Goal: Task Accomplishment & Management: Manage account settings

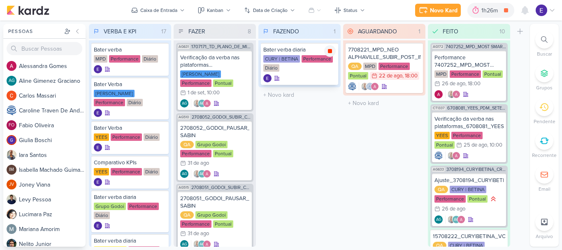
scroll to position [364, 0]
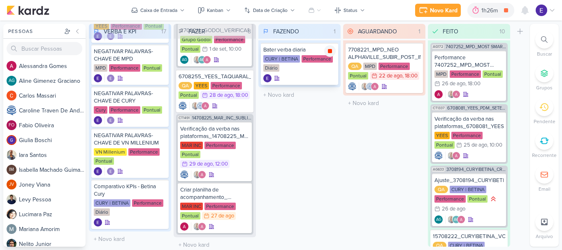
click at [331, 52] on icon at bounding box center [330, 51] width 4 height 4
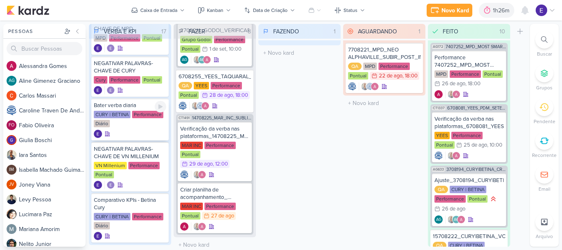
scroll to position [564, 0]
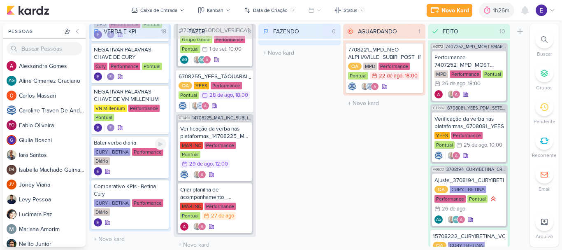
click at [144, 159] on div "CURY | BETINA Performance Diário" at bounding box center [130, 156] width 72 height 17
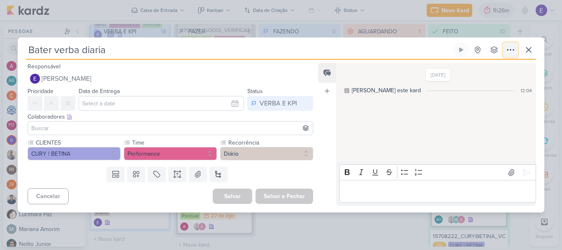
click at [509, 49] on icon at bounding box center [511, 50] width 10 height 10
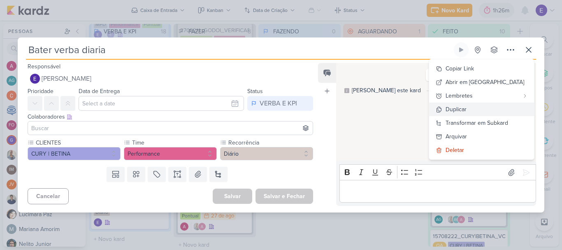
click at [488, 114] on button "Duplicar" at bounding box center [481, 109] width 105 height 14
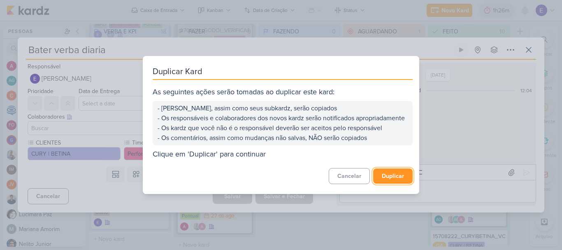
click at [378, 177] on button "Duplicar" at bounding box center [393, 175] width 40 height 15
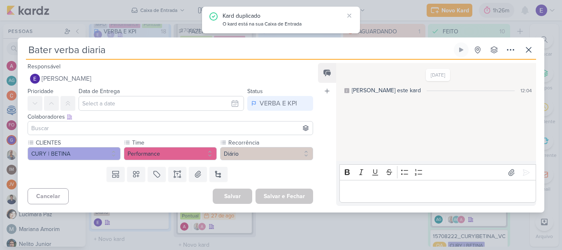
click at [528, 57] on div "Bater verba diaria Criado por mim nenhum grupo disponível Copiar Link" at bounding box center [281, 50] width 510 height 17
click at [529, 56] on button at bounding box center [528, 49] width 15 height 15
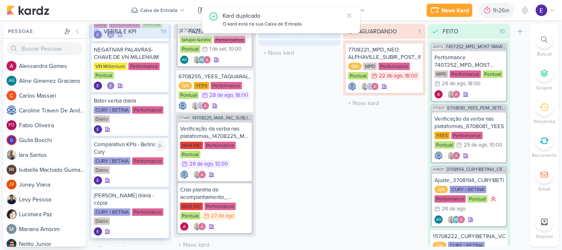
scroll to position [607, 0]
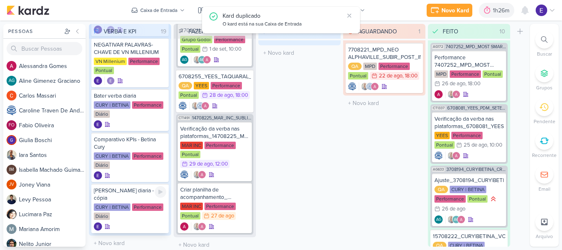
click at [145, 222] on div at bounding box center [130, 226] width 72 height 8
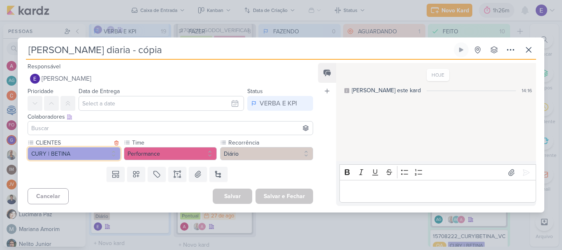
click at [90, 152] on button "CURY | BETINA" at bounding box center [74, 153] width 93 height 13
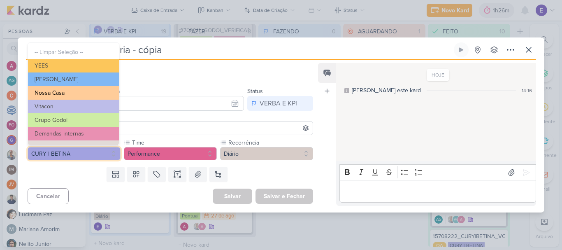
scroll to position [134, 0]
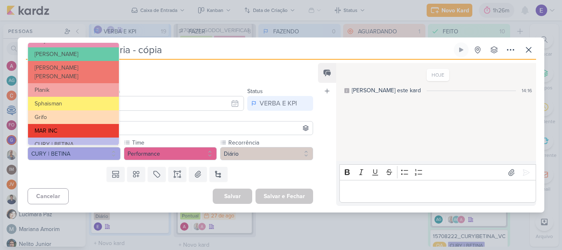
click at [86, 124] on button "MAR INC" at bounding box center [73, 131] width 91 height 14
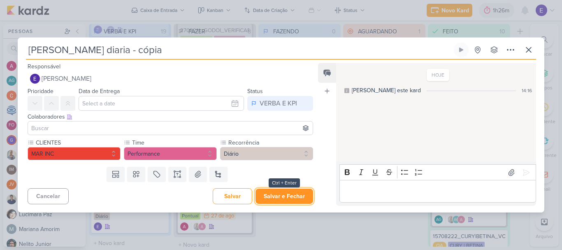
click at [281, 195] on button "Salvar e Fechar" at bounding box center [285, 195] width 58 height 15
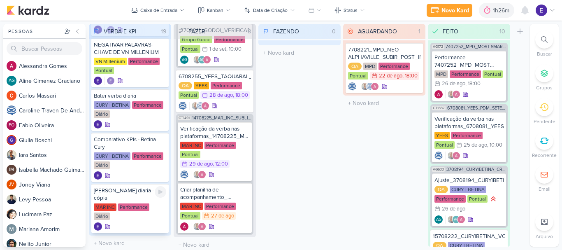
click at [144, 222] on div at bounding box center [130, 226] width 72 height 8
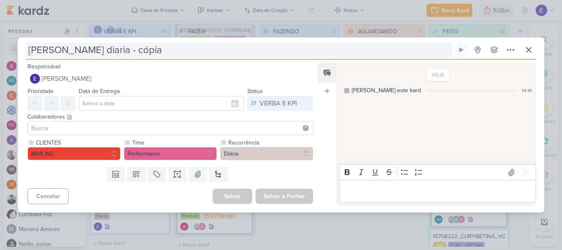
click at [163, 48] on input "Bater verba diaria - cópia" at bounding box center [239, 49] width 426 height 15
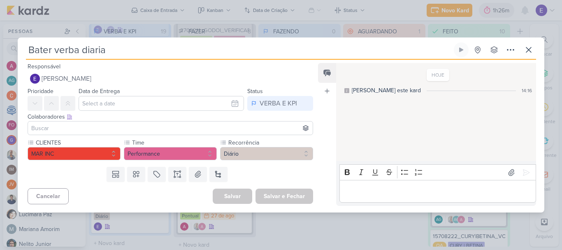
type input "Bater verba diaria"
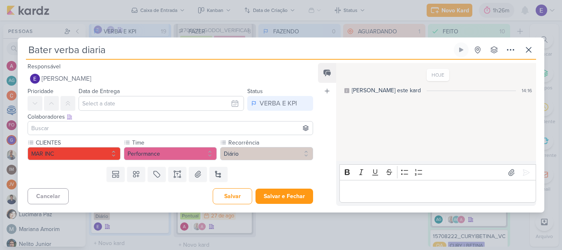
type input "Bater verba diaria"
click at [281, 202] on button "Salvar e Fechar" at bounding box center [285, 195] width 58 height 15
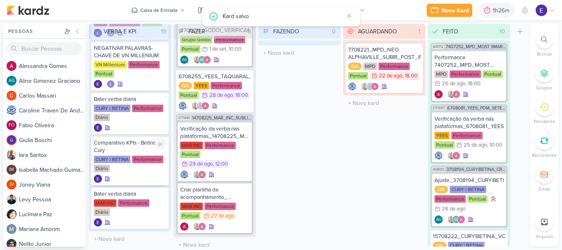
click at [141, 161] on div "CURY | BETINA Performance Diário" at bounding box center [130, 164] width 72 height 17
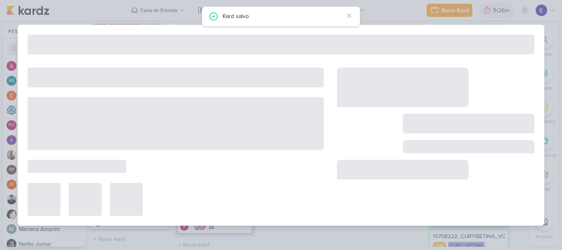
type input "Comparativo KPIs - Betina Cury"
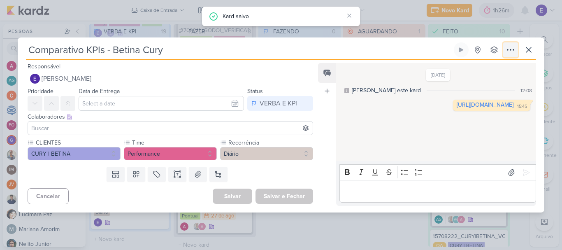
click at [516, 53] on button at bounding box center [510, 49] width 15 height 15
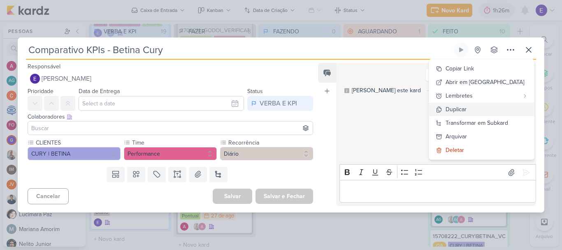
click at [482, 114] on button "Duplicar" at bounding box center [481, 109] width 105 height 14
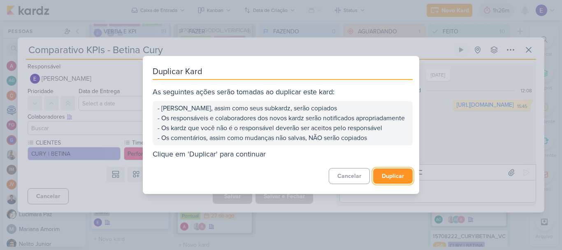
click at [398, 178] on button "Duplicar" at bounding box center [393, 175] width 40 height 15
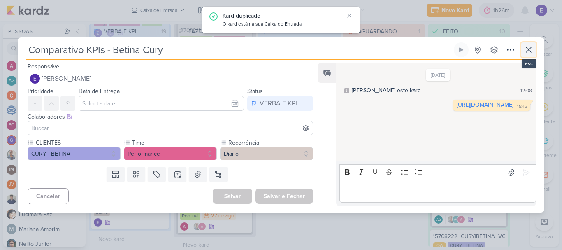
click at [533, 50] on icon at bounding box center [529, 50] width 10 height 10
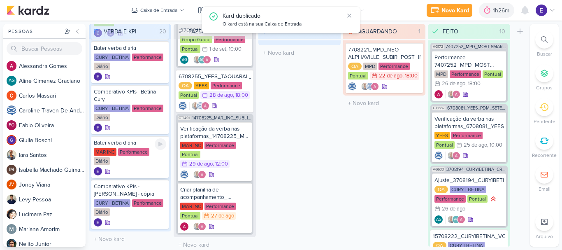
scroll to position [658, 0]
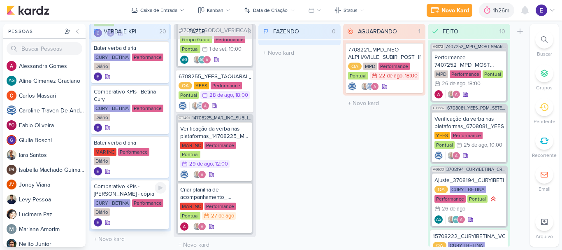
click at [135, 218] on div at bounding box center [130, 222] width 72 height 8
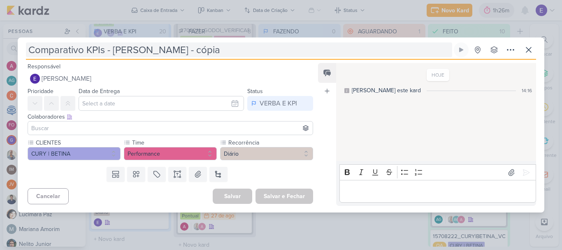
click at [213, 49] on input "Comparativo KPIs - Betina Cury - cópia" at bounding box center [239, 49] width 426 height 15
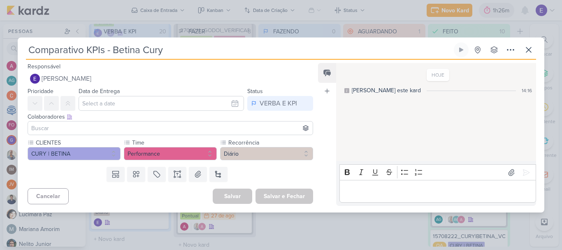
type input "Comparativo KPIs - Betina Cury"
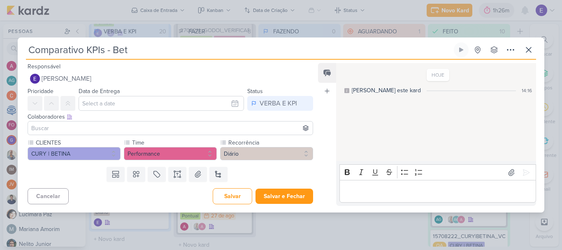
type input "Comparativo KPIs - Be"
type input "Comparativo KPIs -"
type input "Comparativo KPIs - MAR INC"
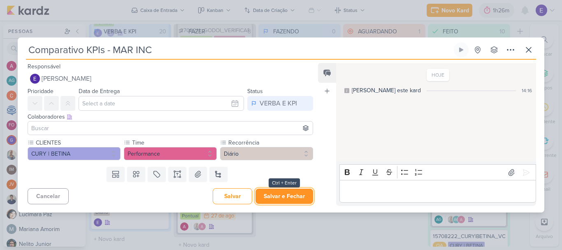
click at [298, 196] on button "Salvar e Fechar" at bounding box center [285, 195] width 58 height 15
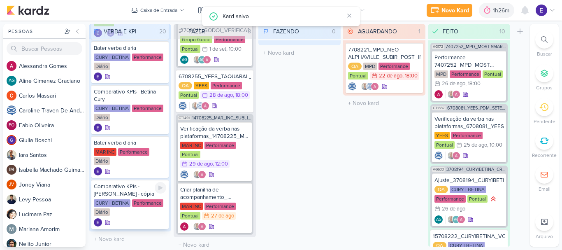
click at [144, 222] on div at bounding box center [130, 222] width 72 height 8
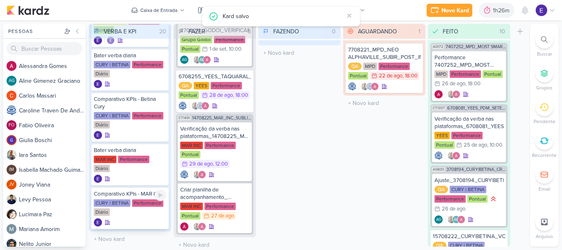
scroll to position [651, 0]
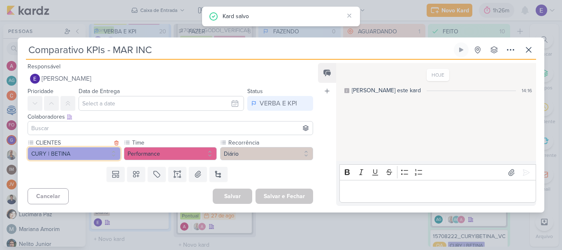
click at [87, 152] on button "CURY | BETINA" at bounding box center [74, 153] width 93 height 13
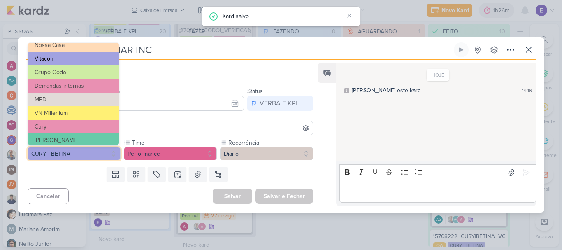
scroll to position [134, 0]
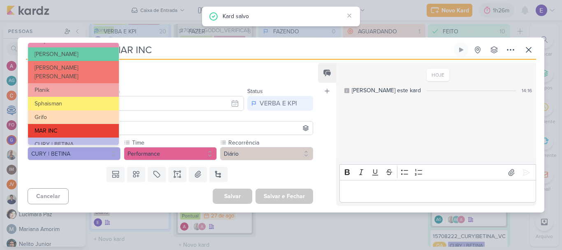
click at [80, 124] on button "MAR INC" at bounding box center [73, 131] width 91 height 14
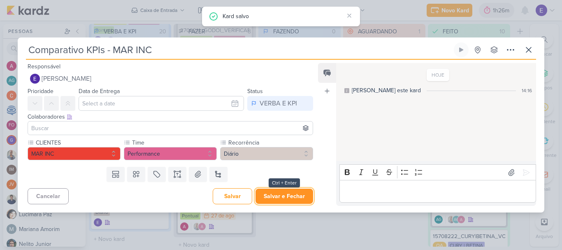
click at [281, 195] on button "Salvar e Fechar" at bounding box center [285, 195] width 58 height 15
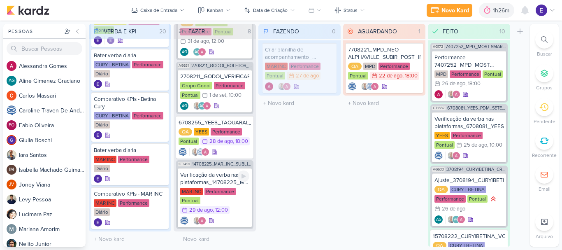
scroll to position [312, 0]
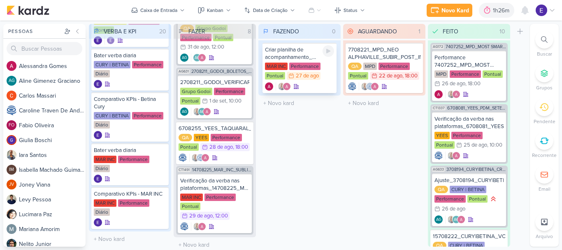
click at [324, 57] on div "Criar planilha de acompanhamento_ 14708225_MAR_INC_SUBLIME JARDINS_PDM_AGOSTO_S…" at bounding box center [299, 53] width 69 height 15
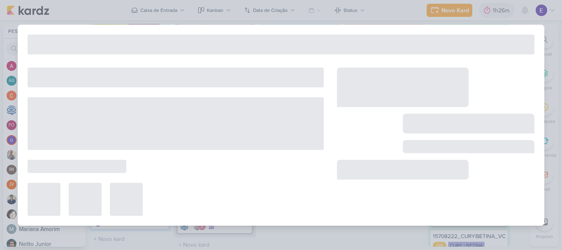
type input "Criar planilha de acompanhamento_ 14708225_MAR_INC_SUBLIME JARDINS_PDM_AGOSTO_S…"
type input "27 de agosto de 2025 às 23:59"
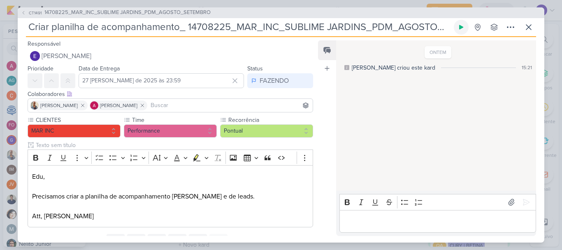
click at [463, 28] on icon at bounding box center [461, 27] width 7 height 7
click at [524, 30] on icon at bounding box center [529, 27] width 10 height 10
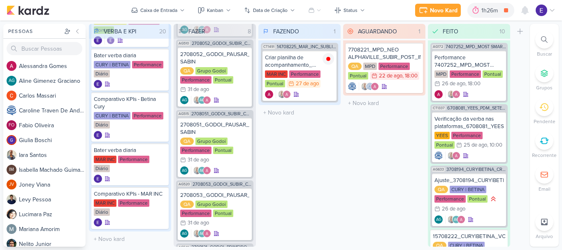
scroll to position [65, 0]
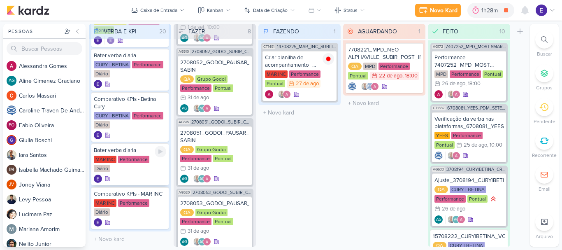
click at [142, 168] on div "MAR INC Performance Diário" at bounding box center [130, 164] width 72 height 17
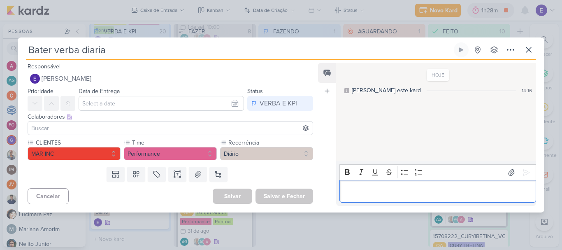
click at [407, 195] on p "Editor editing area: main" at bounding box center [438, 191] width 188 height 10
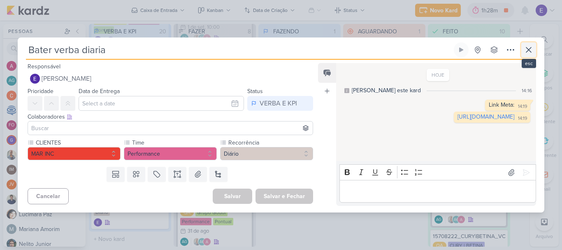
click at [528, 49] on icon at bounding box center [529, 50] width 10 height 10
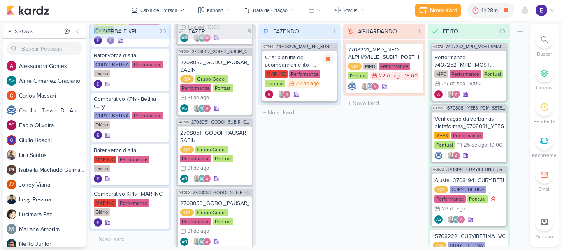
click at [304, 91] on div at bounding box center [299, 94] width 69 height 8
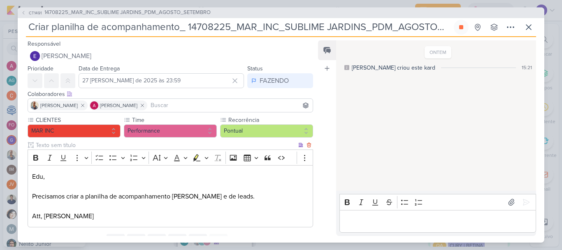
scroll to position [37, 0]
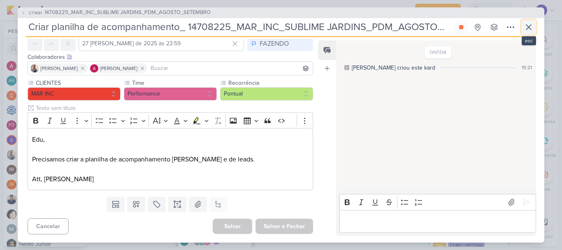
click at [533, 27] on icon at bounding box center [529, 27] width 10 height 10
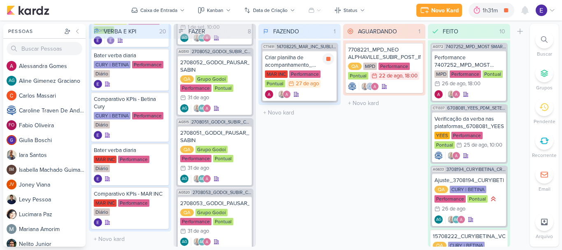
click at [307, 93] on div at bounding box center [299, 94] width 69 height 8
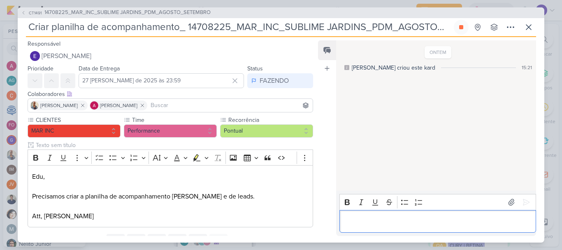
click at [394, 215] on div "Editor editing area: main" at bounding box center [438, 221] width 197 height 23
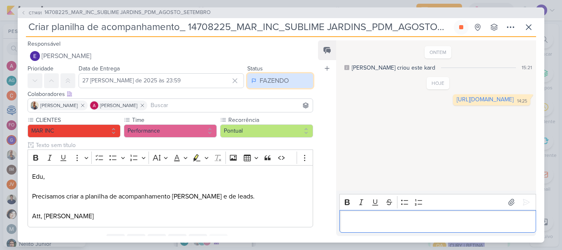
click at [287, 77] on button "FAZENDO" at bounding box center [280, 80] width 66 height 15
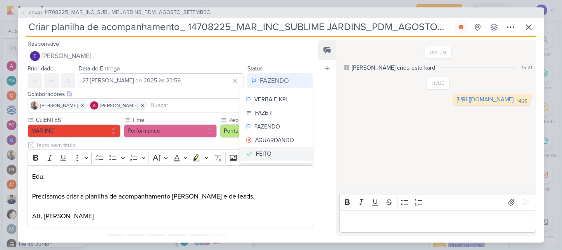
click at [275, 150] on button "FEITO" at bounding box center [276, 154] width 73 height 14
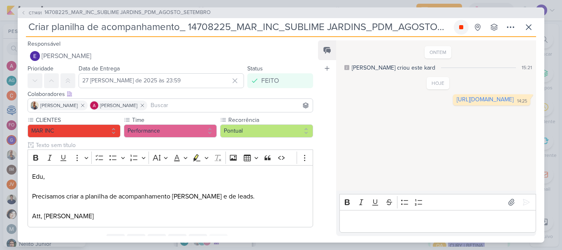
click at [465, 28] on button at bounding box center [461, 27] width 15 height 15
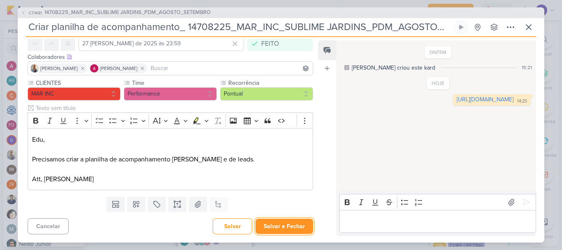
click at [280, 219] on button "Salvar e Fechar" at bounding box center [285, 226] width 58 height 15
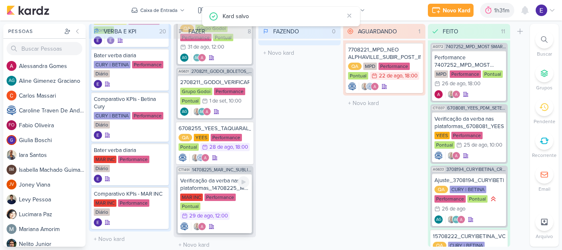
scroll to position [251, 0]
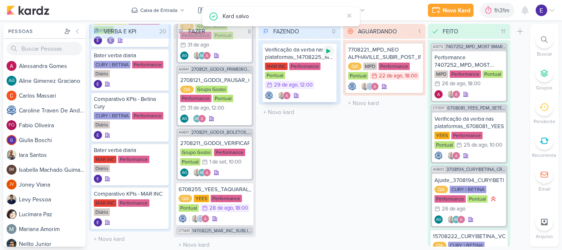
click at [326, 51] on icon at bounding box center [328, 51] width 7 height 7
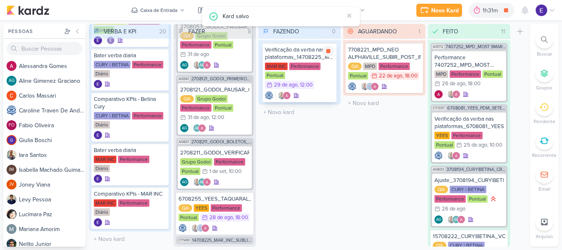
click at [325, 79] on div "MAR INC Performance Pontual 29/8 29 de ago , 12:00" at bounding box center [299, 76] width 69 height 27
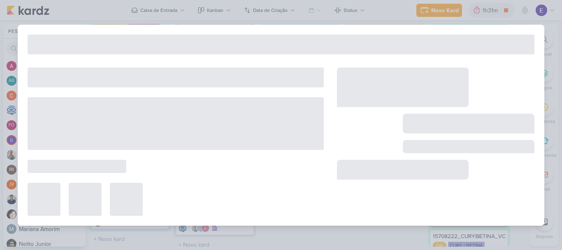
type input "Verificação da verba nas plataformas_14708225_MAR_INC_SUBLIME JARDINS_PDM_AGOST…"
type input "29 de agosto de 2025 às 12:00"
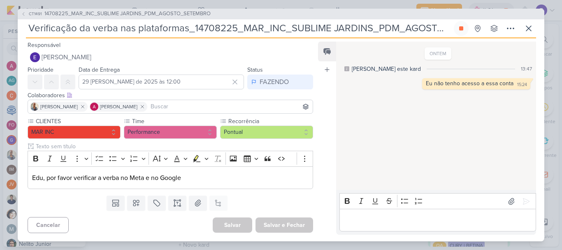
scroll to position [0, 0]
click at [526, 27] on icon at bounding box center [529, 28] width 10 height 10
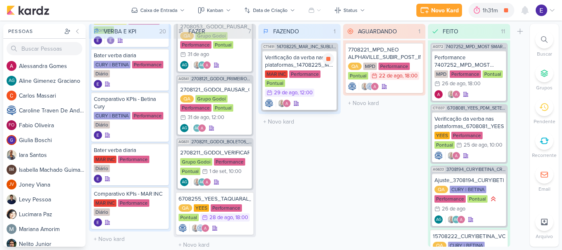
click at [317, 93] on div "MAR INC Performance Pontual 29/8 29 de ago , 12:00" at bounding box center [299, 83] width 69 height 27
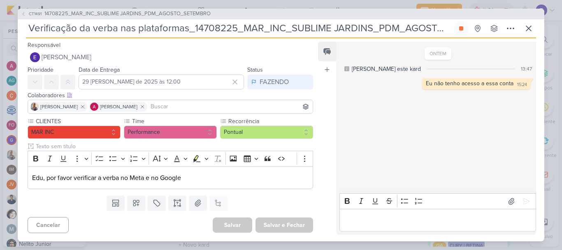
click at [425, 209] on div "Editor editing area: main" at bounding box center [438, 220] width 197 height 23
click at [533, 28] on icon at bounding box center [529, 28] width 10 height 10
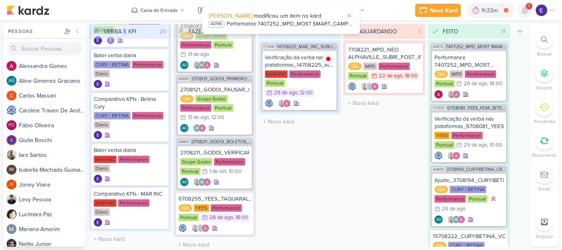
click at [520, 14] on div at bounding box center [525, 10] width 15 height 15
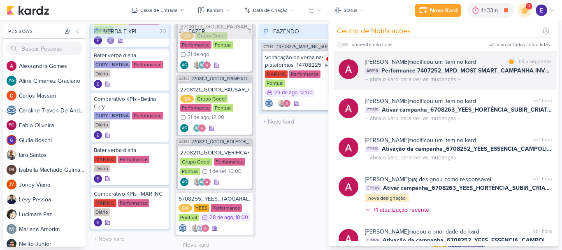
click at [540, 82] on div "Alessandra Gomes modificou um item no kard marcar como lida há 5 segundos AG196…" at bounding box center [458, 71] width 187 height 26
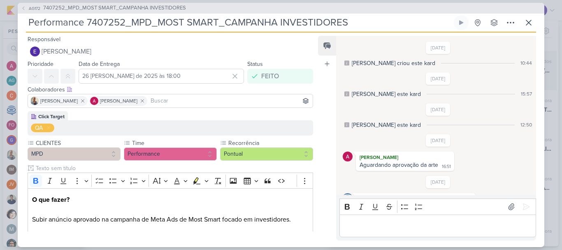
scroll to position [137, 0]
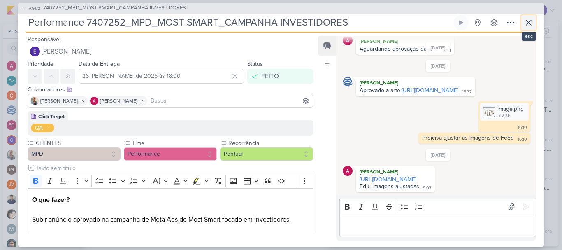
click at [527, 22] on icon at bounding box center [529, 23] width 10 height 10
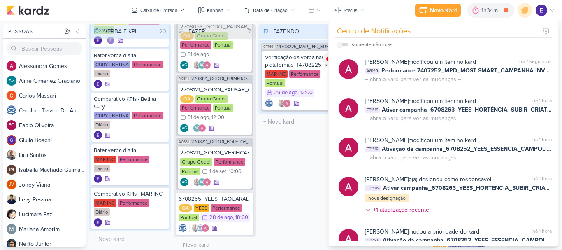
click at [266, 182] on div "FAZENDO 1 Mover Para Esquerda Mover Para Direita Deletar CT1491 14708225_MAR_IN…" at bounding box center [299, 135] width 82 height 223
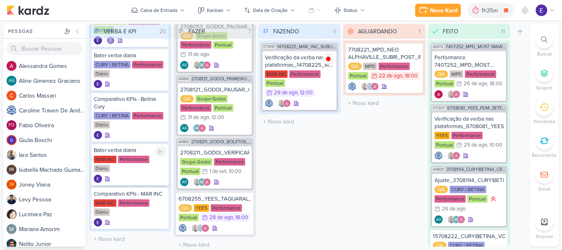
click at [153, 175] on div at bounding box center [130, 179] width 72 height 8
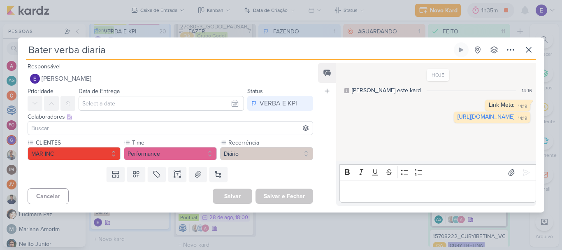
click at [423, 186] on p "Editor editing area: main" at bounding box center [438, 191] width 188 height 10
click at [534, 45] on button at bounding box center [528, 49] width 15 height 15
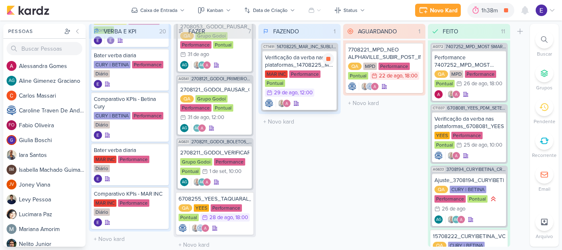
click at [326, 92] on div "MAR INC Performance Pontual 29/8 29 de ago , 12:00" at bounding box center [299, 83] width 69 height 27
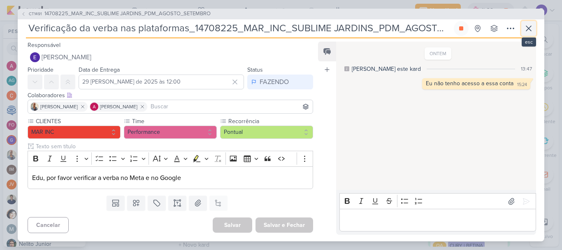
click at [530, 30] on icon at bounding box center [529, 28] width 10 height 10
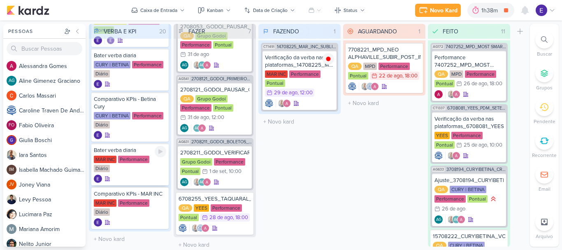
click at [147, 175] on div at bounding box center [130, 179] width 72 height 8
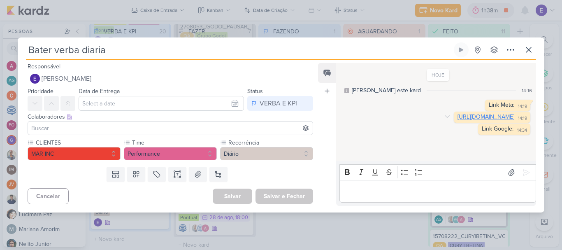
click at [458, 120] on link "https://adsmanager.facebook.com/adsmanager/manage/campaigns?act=100582512822013…" at bounding box center [486, 116] width 57 height 7
click at [525, 48] on icon at bounding box center [529, 50] width 10 height 10
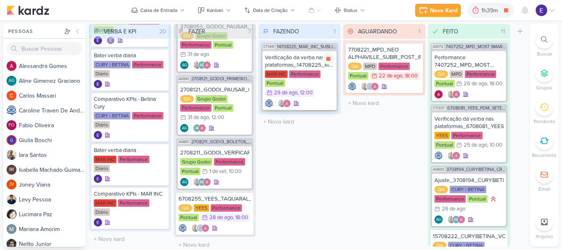
click at [315, 98] on div "Verificação da verba nas plataformas_14708225_MAR_INC_SUBLIME JARDINS_PDM_AGOST…" at bounding box center [300, 80] width 74 height 59
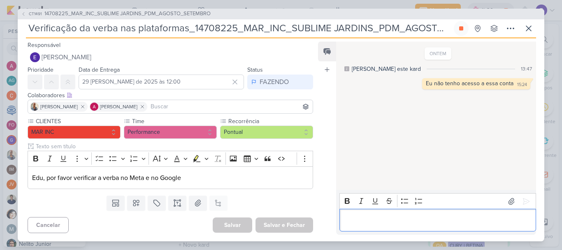
click at [369, 213] on div "Editor editing area: main" at bounding box center [438, 220] width 197 height 23
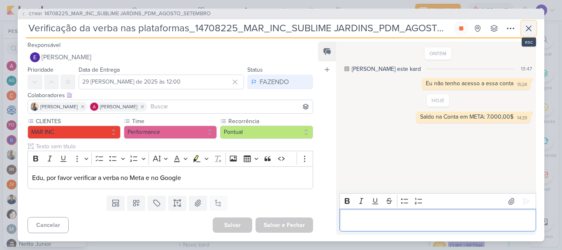
click at [533, 30] on icon at bounding box center [529, 28] width 10 height 10
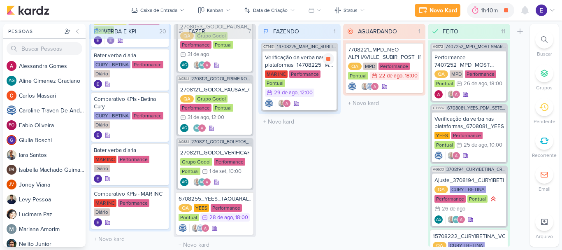
click at [307, 99] on div at bounding box center [299, 103] width 69 height 8
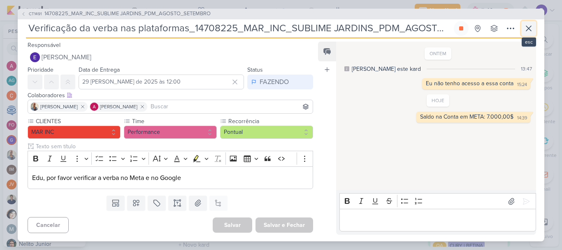
click at [526, 26] on icon at bounding box center [529, 28] width 10 height 10
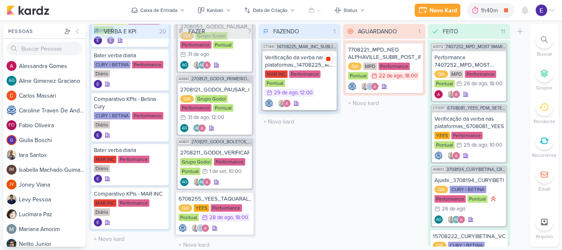
click at [329, 60] on icon at bounding box center [328, 59] width 4 height 4
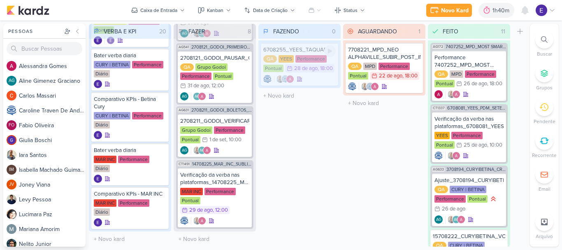
scroll to position [268, 0]
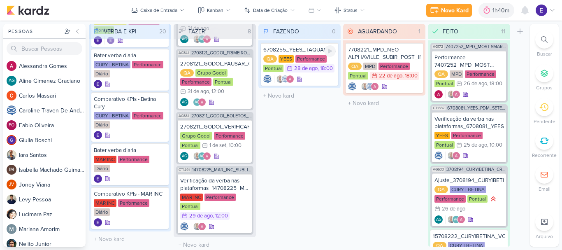
click at [309, 74] on div "6708255_YEES_TAQUARAL_LEAD_ADS_SUBIR_CRIATIVO QA YEES Performance Pontual 28/8 …" at bounding box center [299, 64] width 77 height 43
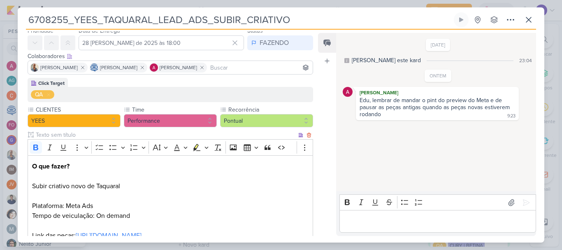
scroll to position [97, 0]
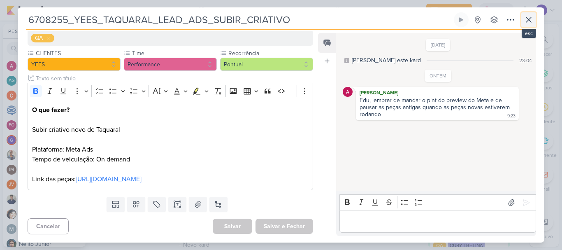
click at [529, 17] on icon at bounding box center [529, 20] width 10 height 10
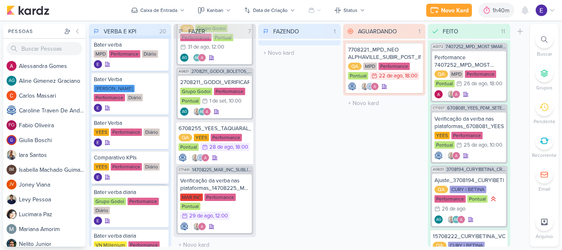
scroll to position [0, 0]
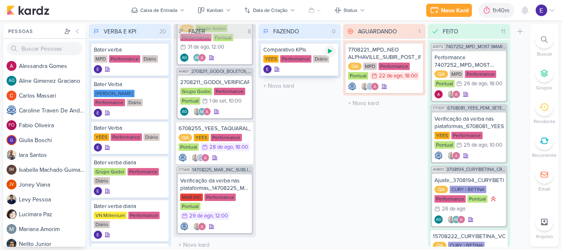
click at [330, 51] on icon at bounding box center [330, 51] width 4 height 5
click at [327, 62] on div "Diário" at bounding box center [321, 58] width 16 height 7
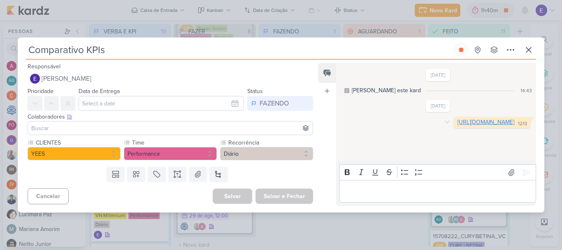
click at [458, 126] on link "https://docs.google.com/spreadsheets/d/1RPGMP3u5yZLTYvzZBha9CVR-pfyOC58Ct5NYCfR…" at bounding box center [486, 122] width 57 height 7
click at [462, 53] on icon at bounding box center [461, 50] width 7 height 7
click at [528, 49] on icon at bounding box center [528, 49] width 5 height 5
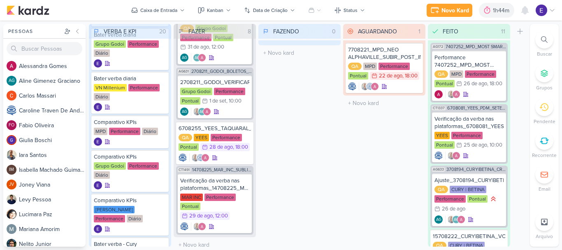
scroll to position [165, 0]
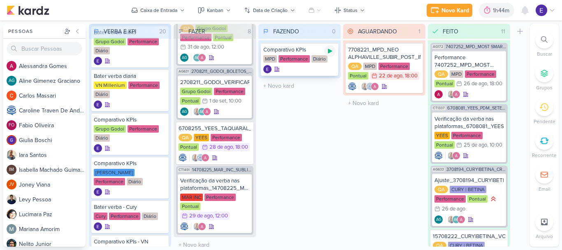
click at [334, 50] on div at bounding box center [330, 51] width 12 height 12
click at [325, 70] on div at bounding box center [299, 69] width 72 height 8
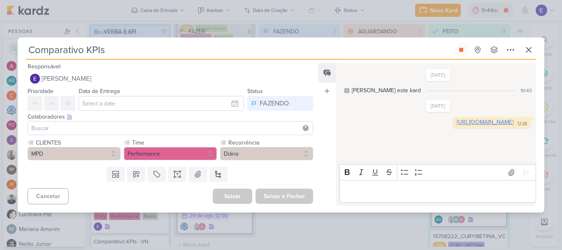
click at [457, 126] on link "https://docs.google.com/spreadsheets/d/1y1Qb-Q9mt2I-CWacQCuJUm1svb_5TiwWkTSMWIP…" at bounding box center [485, 122] width 57 height 7
click at [460, 52] on icon at bounding box center [461, 50] width 4 height 4
click at [525, 51] on icon at bounding box center [529, 50] width 10 height 10
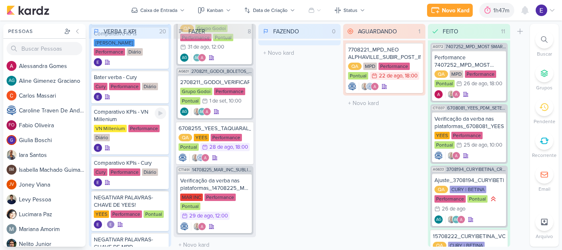
scroll to position [329, 0]
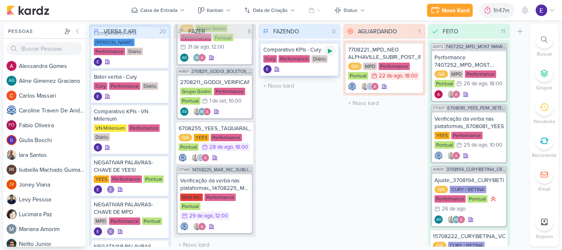
click at [327, 53] on icon at bounding box center [330, 51] width 7 height 7
click at [320, 66] on div at bounding box center [299, 69] width 72 height 8
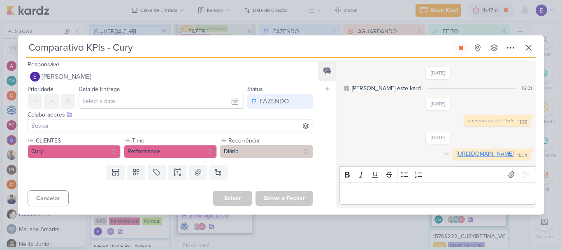
click at [457, 156] on link "https://docs.google.com/spreadsheets/d/16j2fyQzYRCkADzCBv4I23HYayzya-Fgp9TLxxJg…" at bounding box center [485, 153] width 57 height 7
click at [456, 41] on button at bounding box center [461, 47] width 15 height 15
click at [526, 43] on icon at bounding box center [529, 48] width 10 height 10
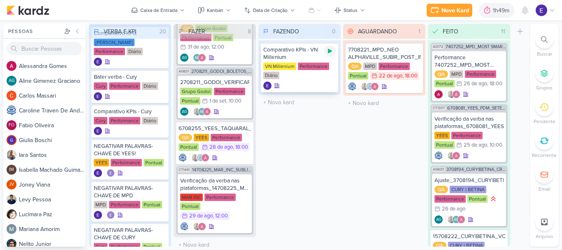
click at [334, 51] on div at bounding box center [330, 51] width 12 height 12
click at [321, 88] on div at bounding box center [299, 85] width 72 height 8
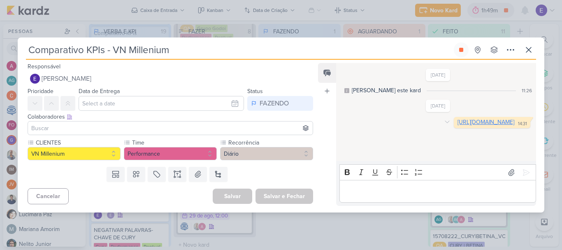
click at [458, 126] on link "https://docs.google.com/spreadsheets/d/1K2JbJ69yAjhoBuWCk-Eny1zkEGYraCZU8iTDiNZ…" at bounding box center [486, 122] width 57 height 7
click at [464, 45] on button at bounding box center [461, 49] width 15 height 15
click at [529, 52] on icon at bounding box center [529, 50] width 10 height 10
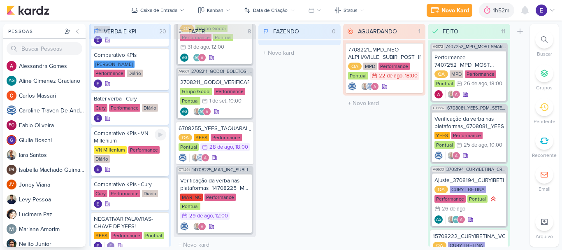
scroll to position [288, 0]
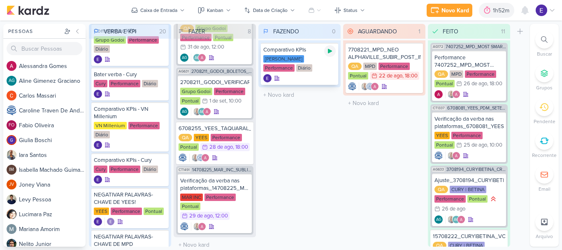
click at [329, 52] on icon at bounding box center [330, 51] width 4 height 5
click at [325, 66] on div "Teixeira Duarte Performance Diário" at bounding box center [299, 63] width 72 height 17
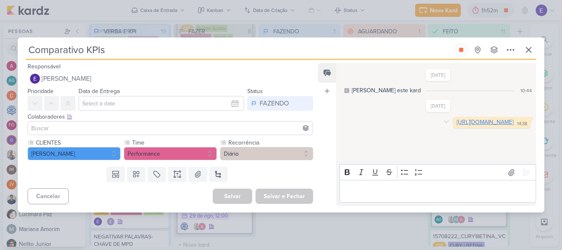
click at [457, 126] on link "https://docs.google.com/spreadsheets/d/1fRObwiKG9tiDiDcDhtIV-uL_A4AxCZ0AfFSRipn…" at bounding box center [485, 122] width 57 height 7
click at [456, 54] on button at bounding box center [461, 49] width 15 height 15
click at [530, 52] on icon at bounding box center [529, 50] width 10 height 10
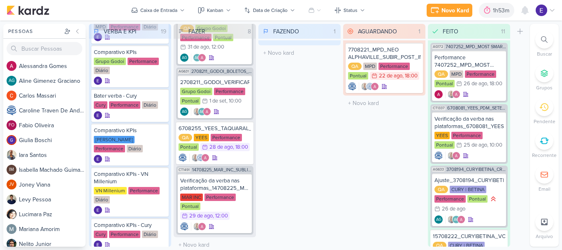
scroll to position [247, 0]
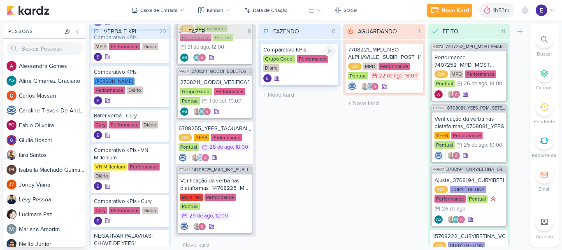
click at [330, 51] on icon at bounding box center [330, 51] width 4 height 5
click at [312, 84] on div "Comparativo KPIs Grupo Godoi Performance Diário" at bounding box center [299, 64] width 77 height 42
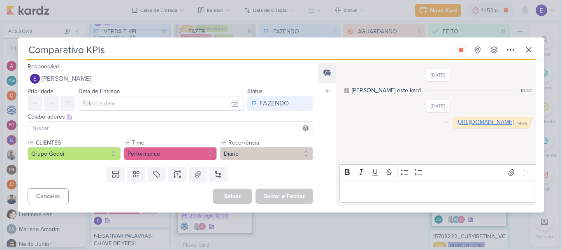
click at [457, 126] on link "https://docs.google.com/spreadsheets/d/1_xv7QNleeBQsB0AKWfsxGIuMouiut3pyB2sW3gB…" at bounding box center [485, 122] width 57 height 7
click at [523, 52] on button at bounding box center [528, 49] width 15 height 15
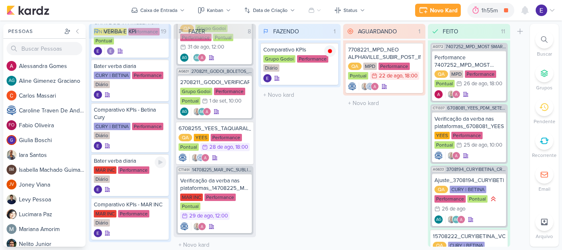
scroll to position [607, 0]
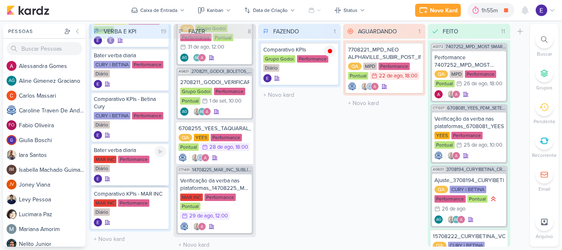
click at [142, 170] on div "Bater verba diaria MAR INC Performance Diário" at bounding box center [129, 164] width 77 height 42
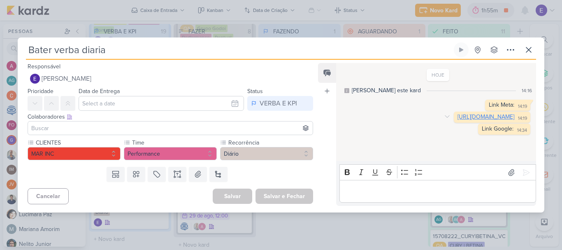
click at [458, 120] on link "https://adsmanager.facebook.com/adsmanager/manage/campaigns?act=100582512822013…" at bounding box center [486, 116] width 57 height 7
click at [379, 193] on p "Editor editing area: main" at bounding box center [438, 191] width 188 height 10
click at [458, 144] on link "https://ads.google.com/aw/campaigns?ocid=7556504840&ascid=7556504840&euid=13235…" at bounding box center [486, 140] width 57 height 7
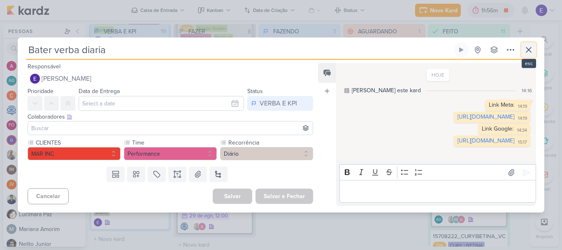
click at [533, 45] on icon at bounding box center [529, 50] width 10 height 10
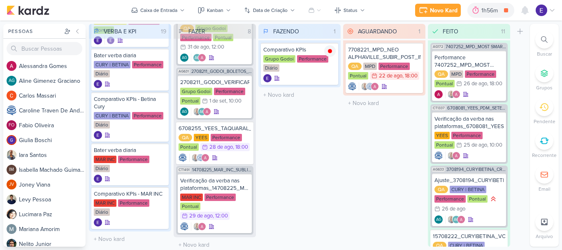
click at [349, 161] on div "AGUARDANDO 1 Mover Para Esquerda Mover Para Direita [GEOGRAPHIC_DATA] 7708221_M…" at bounding box center [384, 135] width 82 height 223
click at [329, 51] on icon at bounding box center [330, 51] width 4 height 4
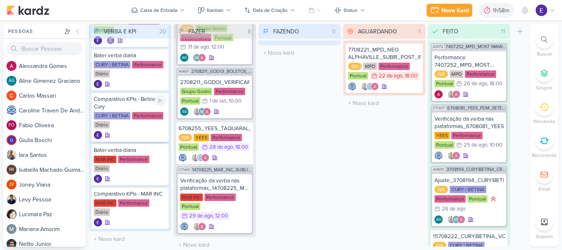
scroll to position [600, 0]
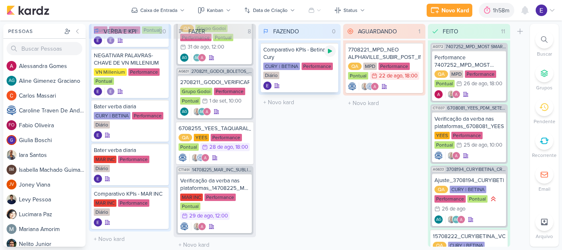
click at [329, 53] on icon at bounding box center [330, 51] width 4 height 5
click at [329, 75] on div "CURY | BETINA Performance Diário" at bounding box center [299, 71] width 72 height 17
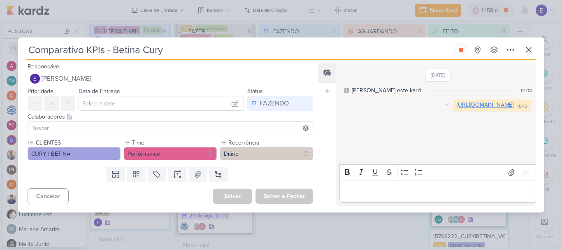
click at [457, 108] on link "https://docs.google.com/spreadsheets/d/1fpgRpRCxf5ru9-pALbGN7DLSg_5Sh22NijagdYV…" at bounding box center [485, 104] width 57 height 7
click at [521, 50] on div "Comparativo KPIs - Betina Cury Criado por mim nenhum grupo disponível" at bounding box center [281, 50] width 510 height 17
click at [524, 48] on icon at bounding box center [529, 50] width 10 height 10
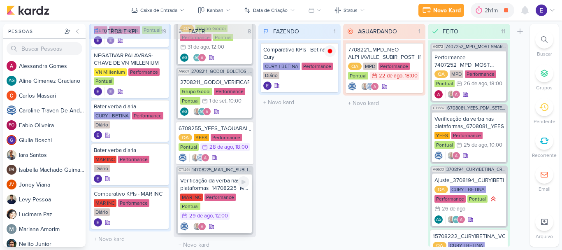
click at [244, 203] on div "MAR INC Performance Pontual 29/8 29 de ago , 12:00" at bounding box center [214, 206] width 69 height 27
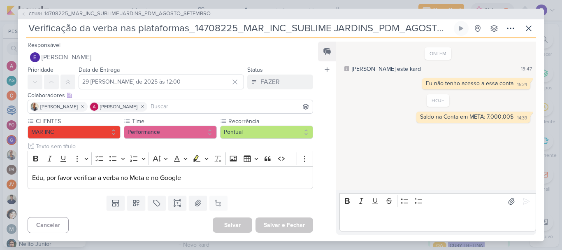
click at [404, 222] on p "Editor editing area: main" at bounding box center [438, 220] width 188 height 10
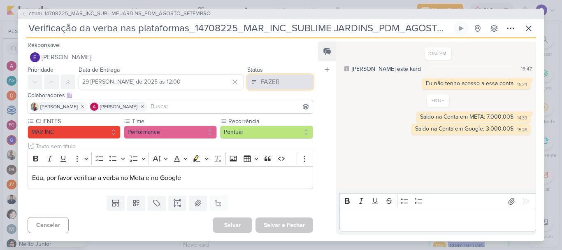
click at [261, 84] on div "FAZER" at bounding box center [270, 82] width 19 height 10
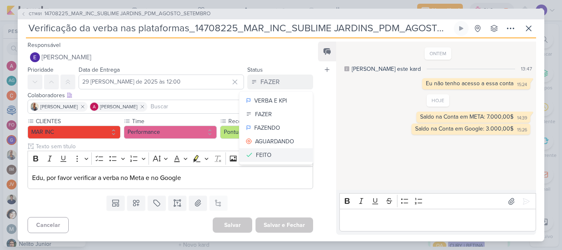
click at [271, 157] on button "FEITO" at bounding box center [276, 155] width 73 height 14
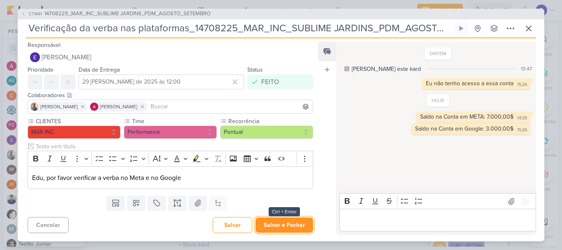
click at [287, 226] on button "Salvar e Fechar" at bounding box center [285, 224] width 58 height 15
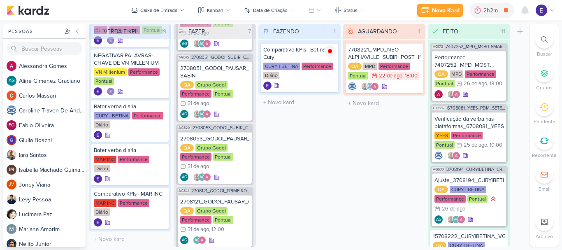
scroll to position [0, 0]
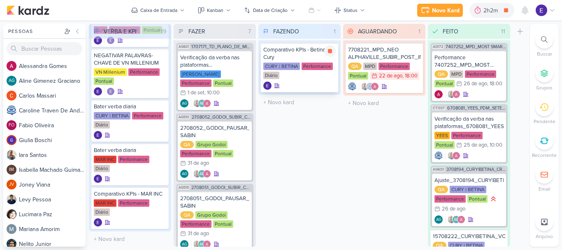
click at [291, 81] on div at bounding box center [299, 85] width 72 height 8
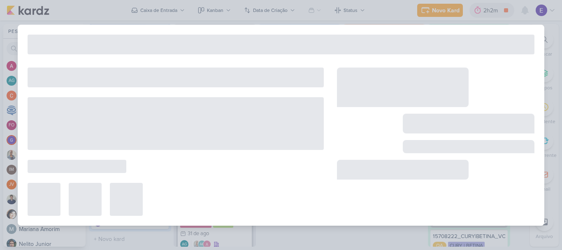
type input "Comparativo KPIs - Betina Cury"
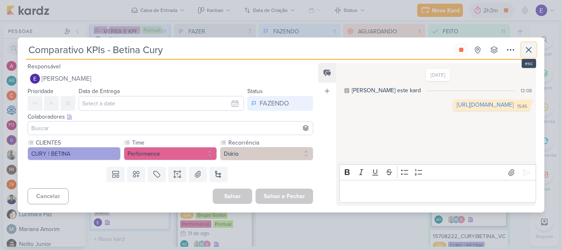
click at [528, 49] on icon at bounding box center [528, 49] width 5 height 5
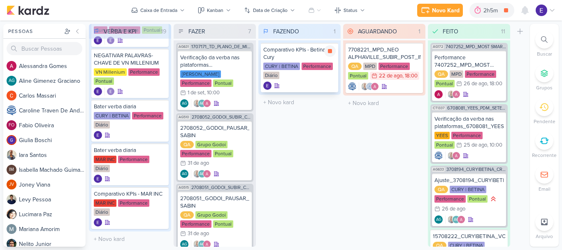
click at [307, 74] on div "CURY | BETINA Performance Diário" at bounding box center [299, 71] width 72 height 17
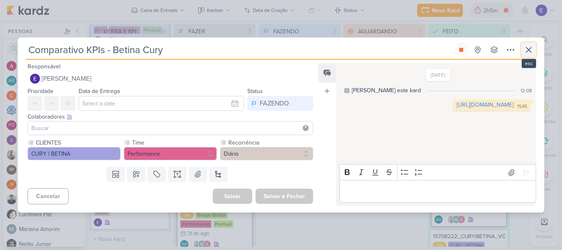
click at [532, 48] on icon at bounding box center [529, 50] width 10 height 10
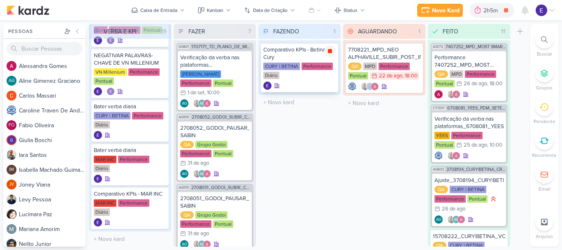
click at [334, 51] on div at bounding box center [330, 51] width 12 height 12
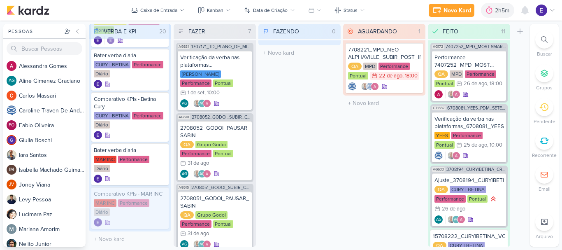
scroll to position [607, 0]
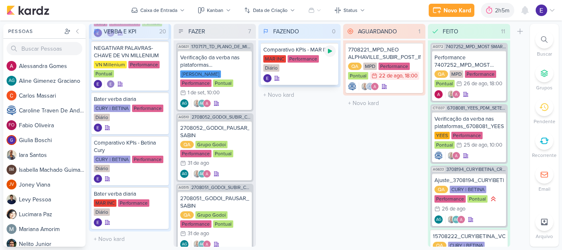
click at [332, 53] on icon at bounding box center [330, 51] width 7 height 7
click at [297, 77] on div at bounding box center [299, 78] width 72 height 8
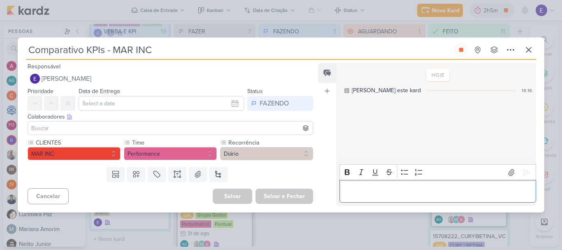
click at [384, 190] on p "Editor editing area: main" at bounding box center [438, 191] width 188 height 10
click at [528, 50] on icon at bounding box center [529, 50] width 10 height 10
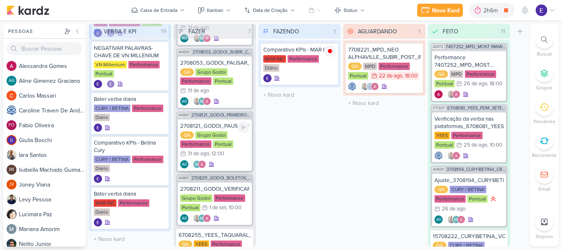
scroll to position [242, 0]
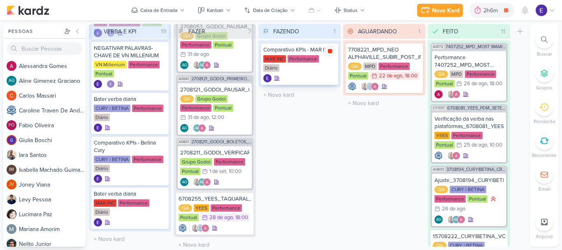
click at [332, 50] on icon at bounding box center [330, 51] width 4 height 4
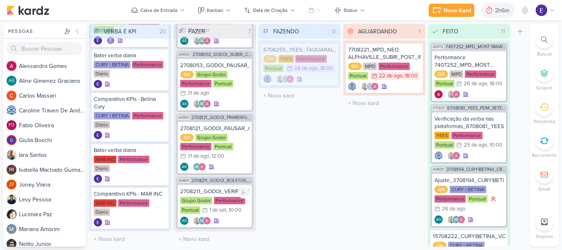
scroll to position [198, 0]
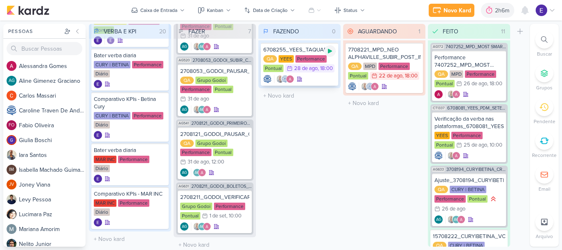
click at [328, 53] on icon at bounding box center [330, 51] width 4 height 5
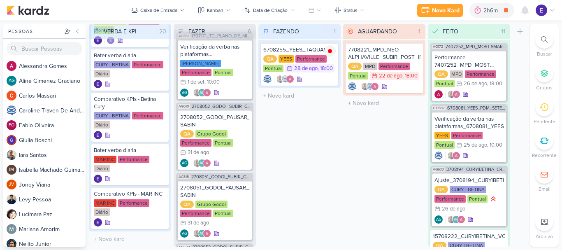
scroll to position [0, 0]
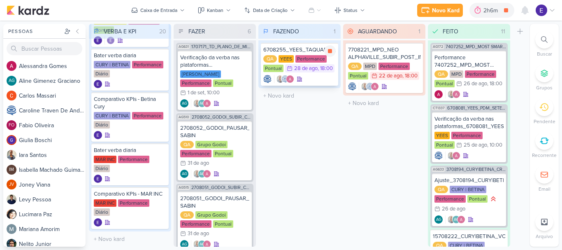
click at [328, 75] on div at bounding box center [299, 79] width 72 height 8
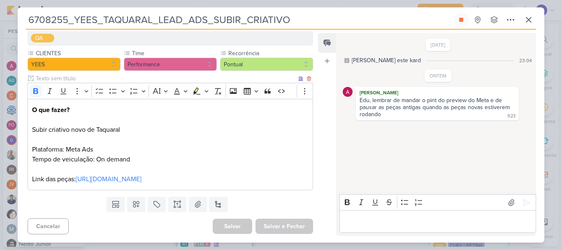
scroll to position [97, 0]
click at [142, 181] on link "https://drive.google.com/drive/folders/1afR2667FSr93vjTquRA99qEdZwUXv6d6" at bounding box center [109, 179] width 66 height 8
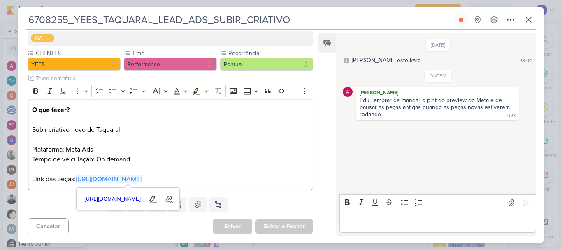
click at [417, 221] on p "Editor editing area: main" at bounding box center [438, 221] width 188 height 10
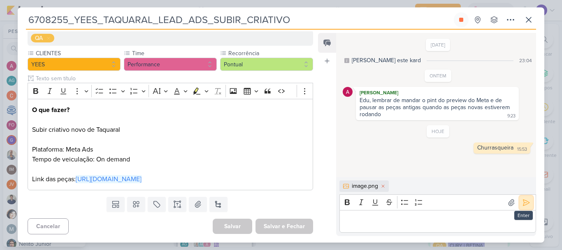
click at [526, 203] on icon at bounding box center [526, 202] width 8 height 8
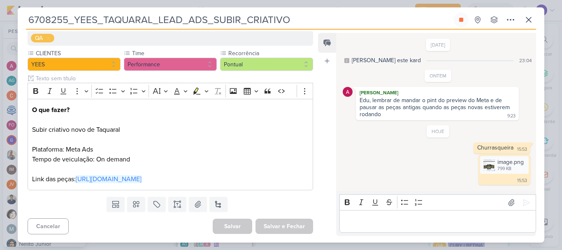
click at [412, 222] on p "Editor editing area: main" at bounding box center [438, 221] width 188 height 10
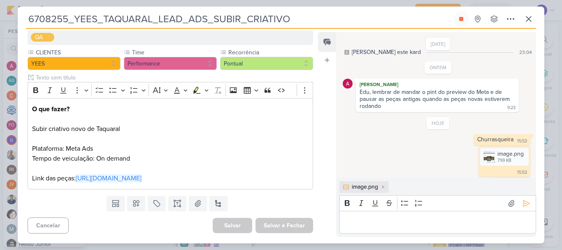
scroll to position [21, 0]
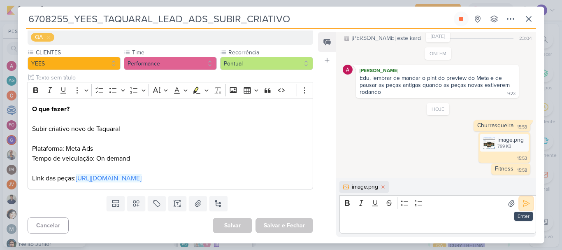
click at [522, 201] on icon at bounding box center [526, 203] width 8 height 8
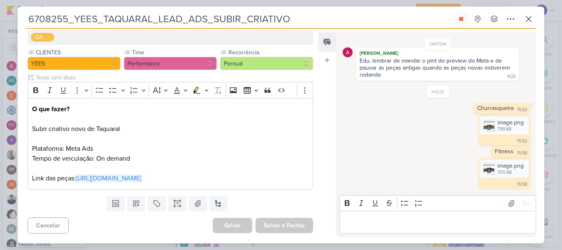
click at [407, 221] on p "Editor editing area: main" at bounding box center [438, 222] width 188 height 10
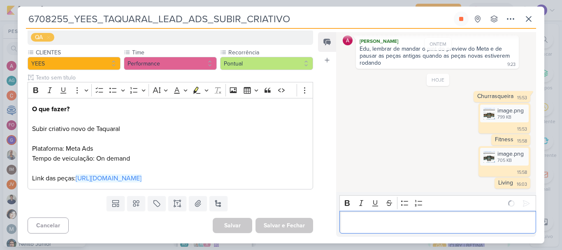
scroll to position [65, 0]
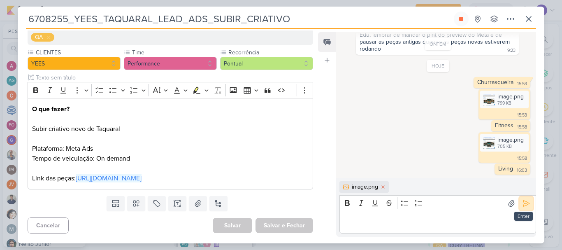
click at [525, 206] on icon at bounding box center [526, 203] width 8 height 8
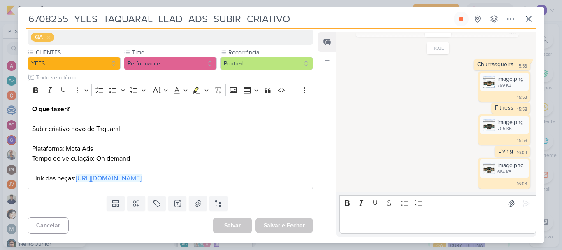
click at [398, 221] on p "Editor editing area: main" at bounding box center [438, 222] width 188 height 10
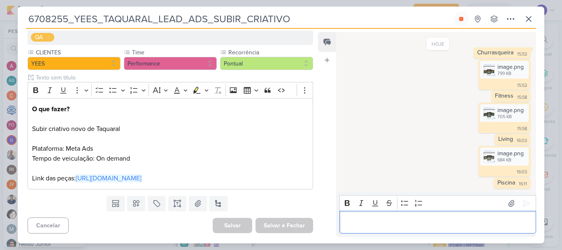
scroll to position [108, 0]
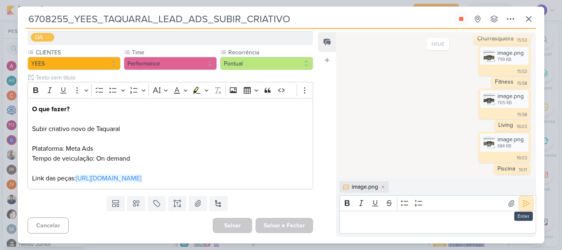
click at [528, 199] on button at bounding box center [526, 203] width 13 height 13
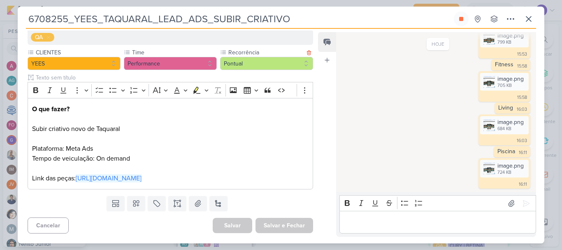
scroll to position [97, 0]
click at [385, 226] on p "Editor editing area: main" at bounding box center [438, 222] width 188 height 10
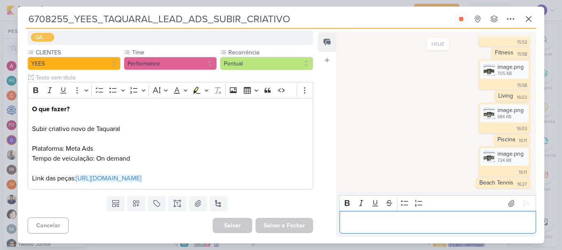
scroll to position [151, 0]
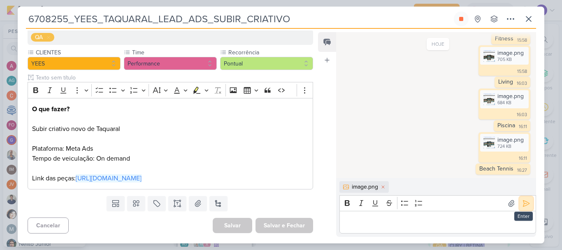
click at [524, 204] on icon at bounding box center [526, 203] width 8 height 8
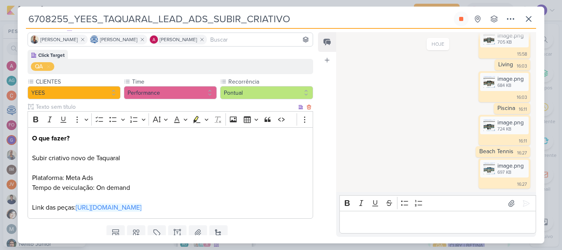
scroll to position [0, 0]
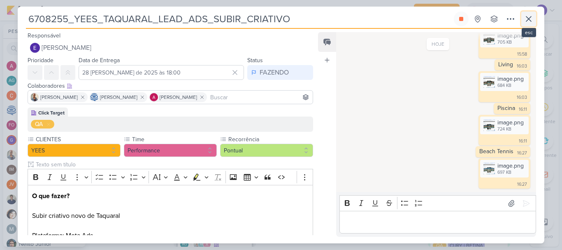
click at [533, 20] on icon at bounding box center [529, 19] width 10 height 10
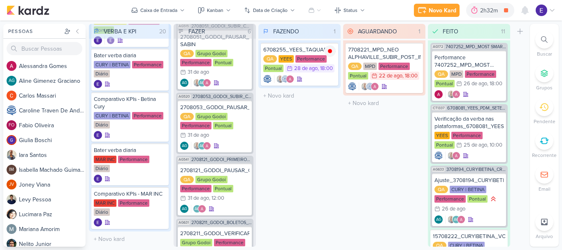
scroll to position [198, 0]
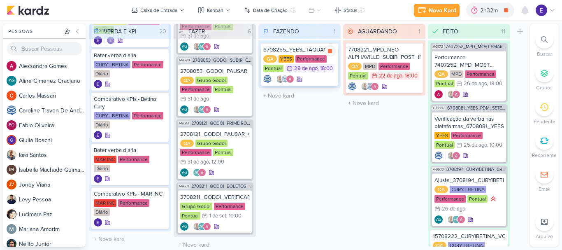
click at [310, 73] on div "QA YEES Performance Pontual 28/8 28 de ago , 18:00" at bounding box center [299, 64] width 72 height 18
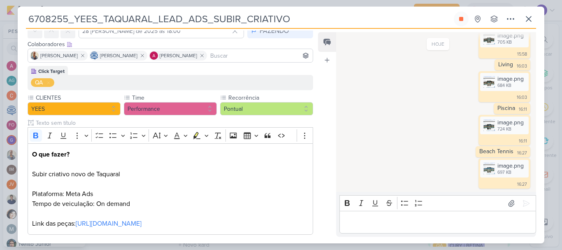
scroll to position [97, 0]
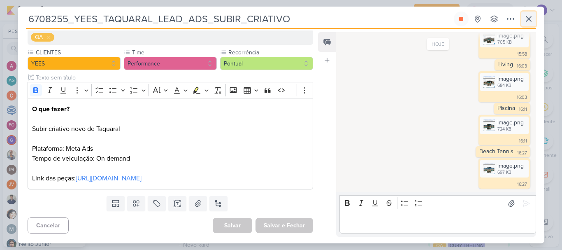
click at [532, 20] on icon at bounding box center [529, 19] width 10 height 10
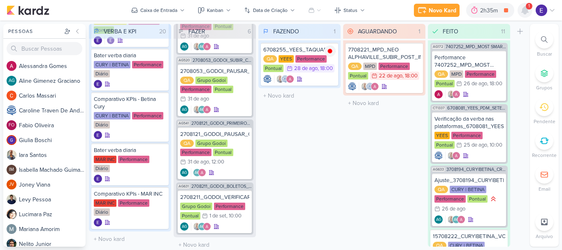
click at [528, 10] on icon at bounding box center [525, 10] width 7 height 7
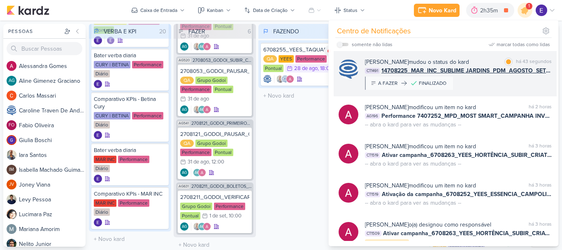
click at [535, 79] on div "Caroline Traven De Andrade mudou o status do kard marcar como lida há 43 segund…" at bounding box center [458, 74] width 187 height 32
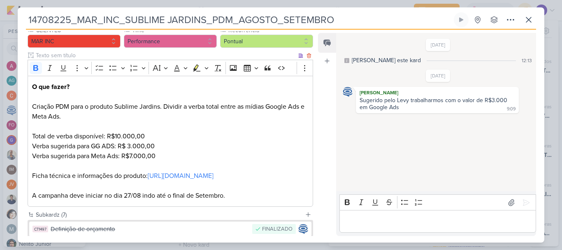
scroll to position [123, 0]
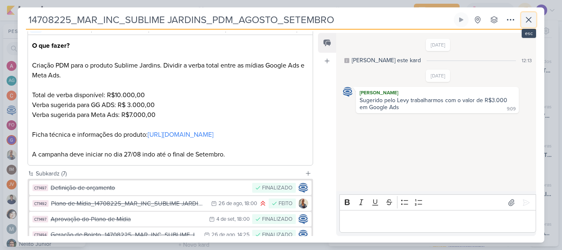
click at [532, 23] on icon at bounding box center [529, 20] width 10 height 10
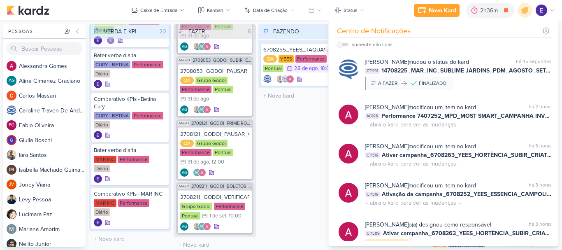
click at [305, 142] on div "FAZENDO 1 Mover Para Esquerda Mover Para Direita [GEOGRAPHIC_DATA] 6708255_YEES…" at bounding box center [299, 135] width 82 height 223
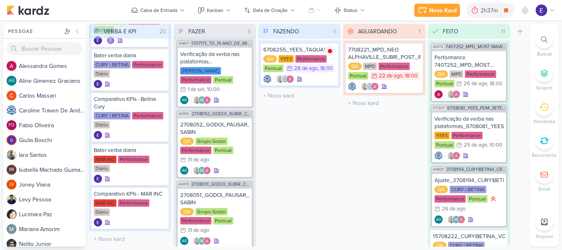
scroll to position [0, 0]
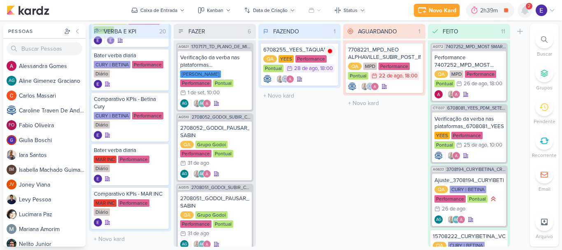
click at [525, 9] on icon at bounding box center [525, 10] width 7 height 7
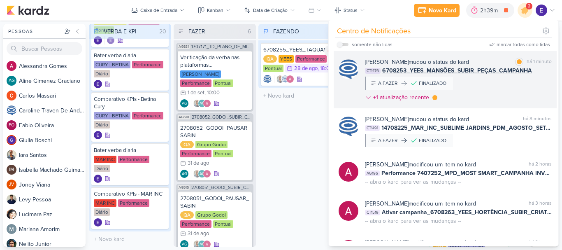
click at [524, 75] on div "Caroline Traven De Andrade mudou o status do kard marcar como lida há 1 minuto …" at bounding box center [458, 81] width 187 height 47
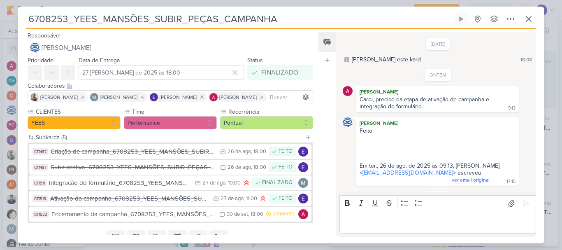
scroll to position [84, 0]
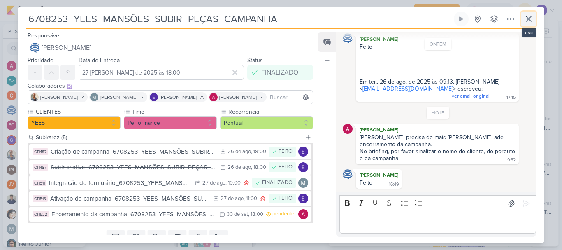
click at [530, 19] on icon at bounding box center [529, 19] width 10 height 10
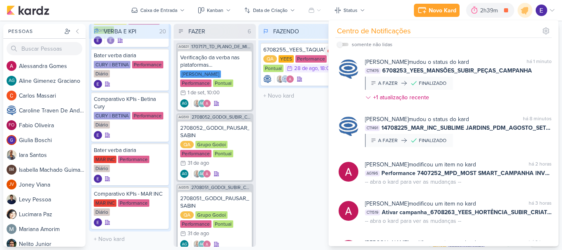
click at [279, 168] on div "FAZENDO 1 Mover Para Esquerda Mover Para Direita [GEOGRAPHIC_DATA] 6708255_YEES…" at bounding box center [299, 135] width 82 height 223
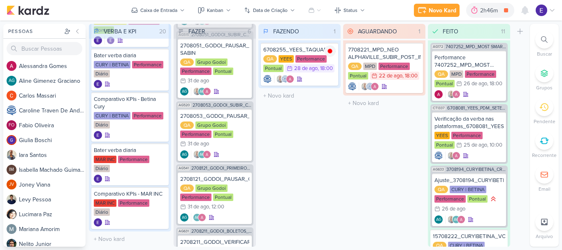
scroll to position [198, 0]
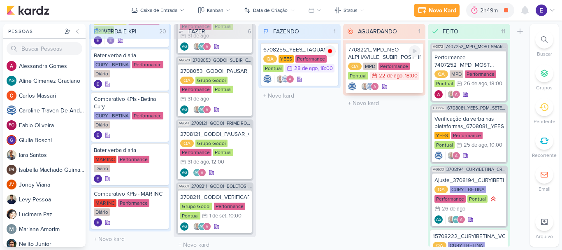
click at [394, 89] on div at bounding box center [384, 86] width 72 height 8
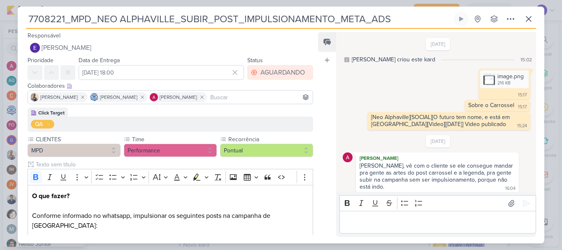
scroll to position [4, 0]
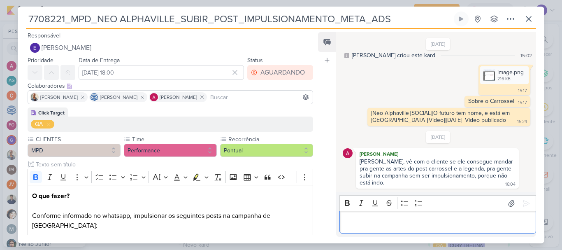
click at [421, 226] on p "Editor editing area: main" at bounding box center [438, 222] width 188 height 10
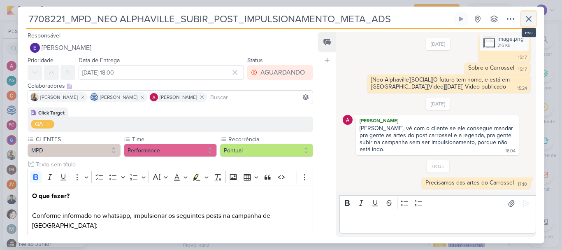
click at [524, 21] on button at bounding box center [528, 19] width 15 height 15
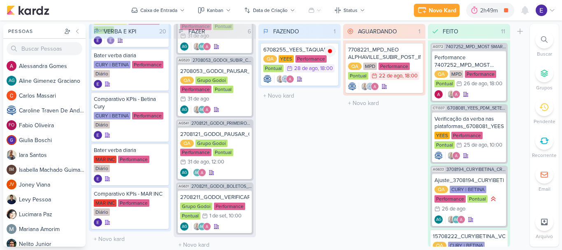
click at [359, 219] on div "AGUARDANDO 1 Mover Para Esquerda Mover Para Direita [GEOGRAPHIC_DATA] 7708221_M…" at bounding box center [384, 135] width 82 height 223
click at [526, 12] on icon at bounding box center [525, 10] width 7 height 7
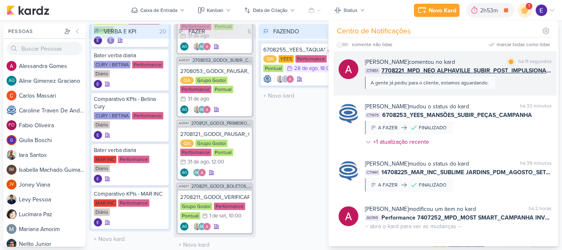
click at [528, 89] on div "[PERSON_NAME] comentou no kard marcar como lida há 11 segundos CT1451 7708221_M…" at bounding box center [445, 73] width 223 height 44
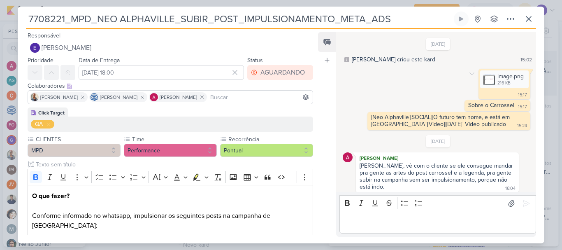
scroll to position [62, 0]
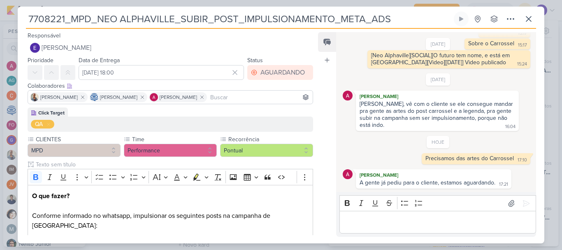
click at [489, 220] on p "Editor editing area: main" at bounding box center [438, 222] width 188 height 10
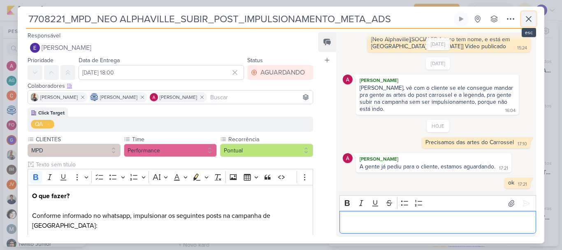
click at [530, 20] on icon at bounding box center [528, 18] width 5 height 5
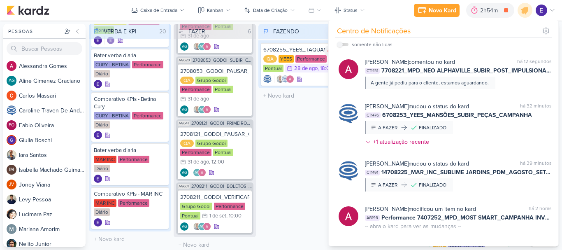
click at [296, 148] on div "FAZENDO 1 Mover Para Esquerda Mover Para Direita [GEOGRAPHIC_DATA] 6708255_YEES…" at bounding box center [299, 135] width 82 height 223
